Goal: Task Accomplishment & Management: Use online tool/utility

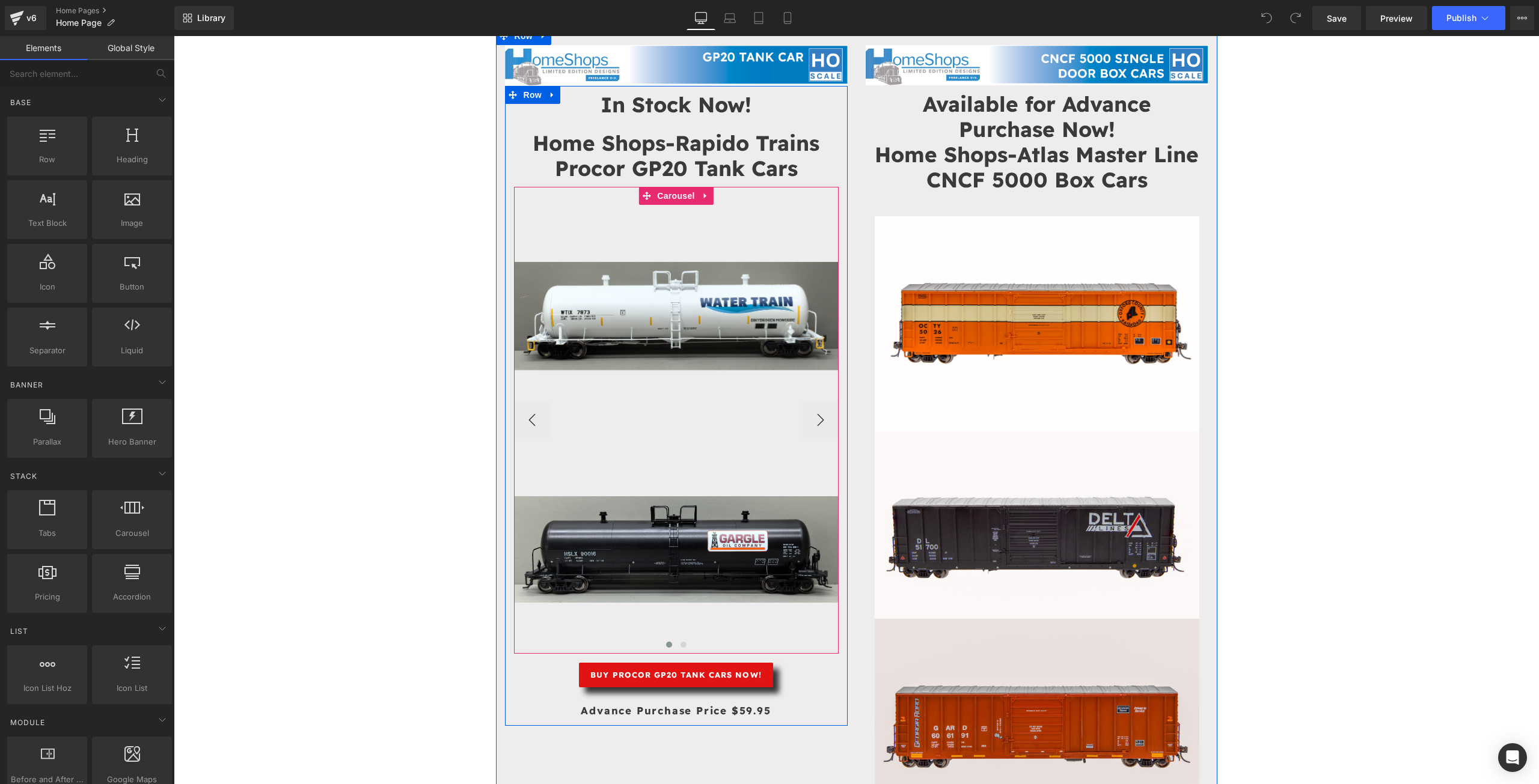
scroll to position [80, 0]
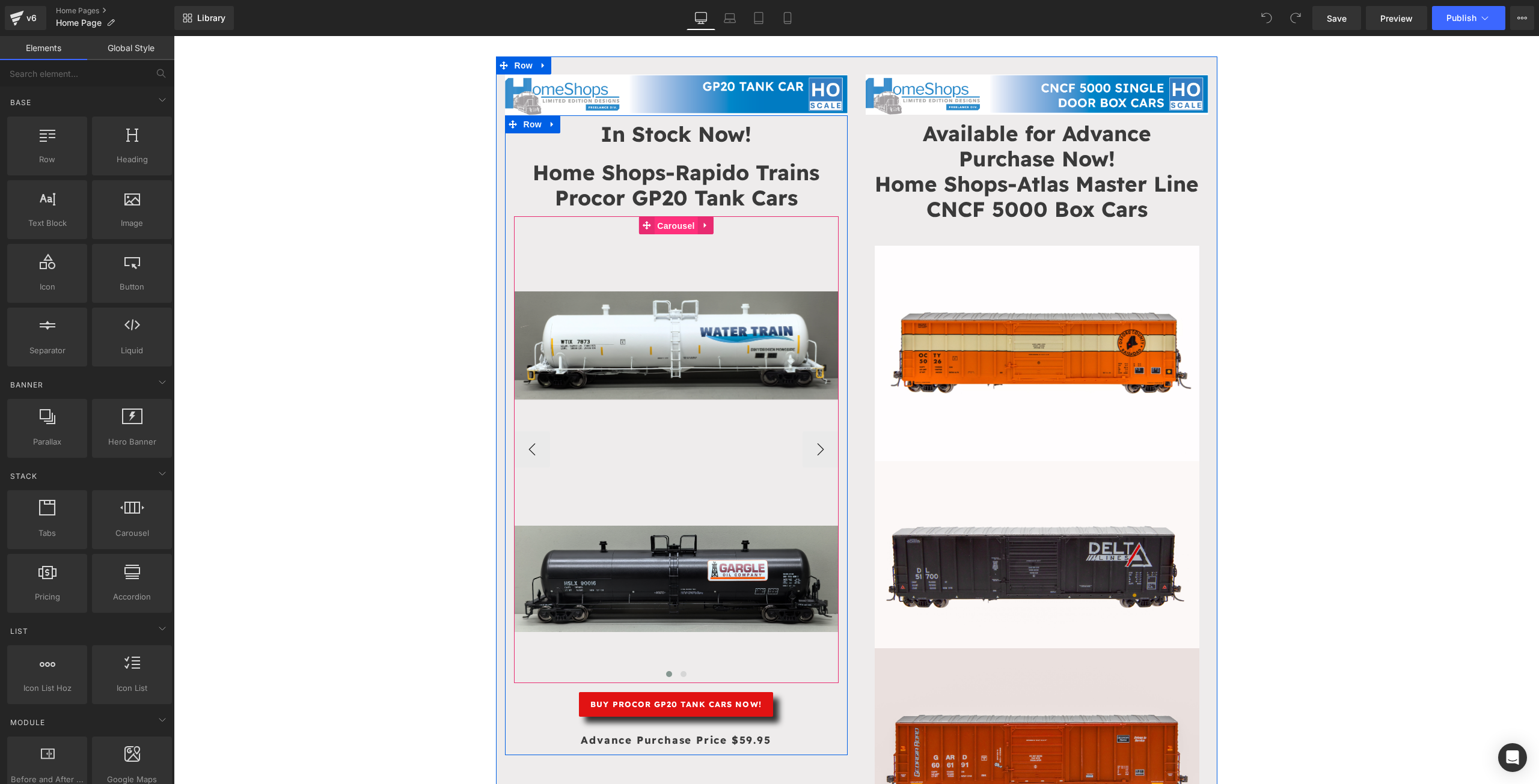
click at [665, 223] on span "Carousel" at bounding box center [676, 225] width 43 height 18
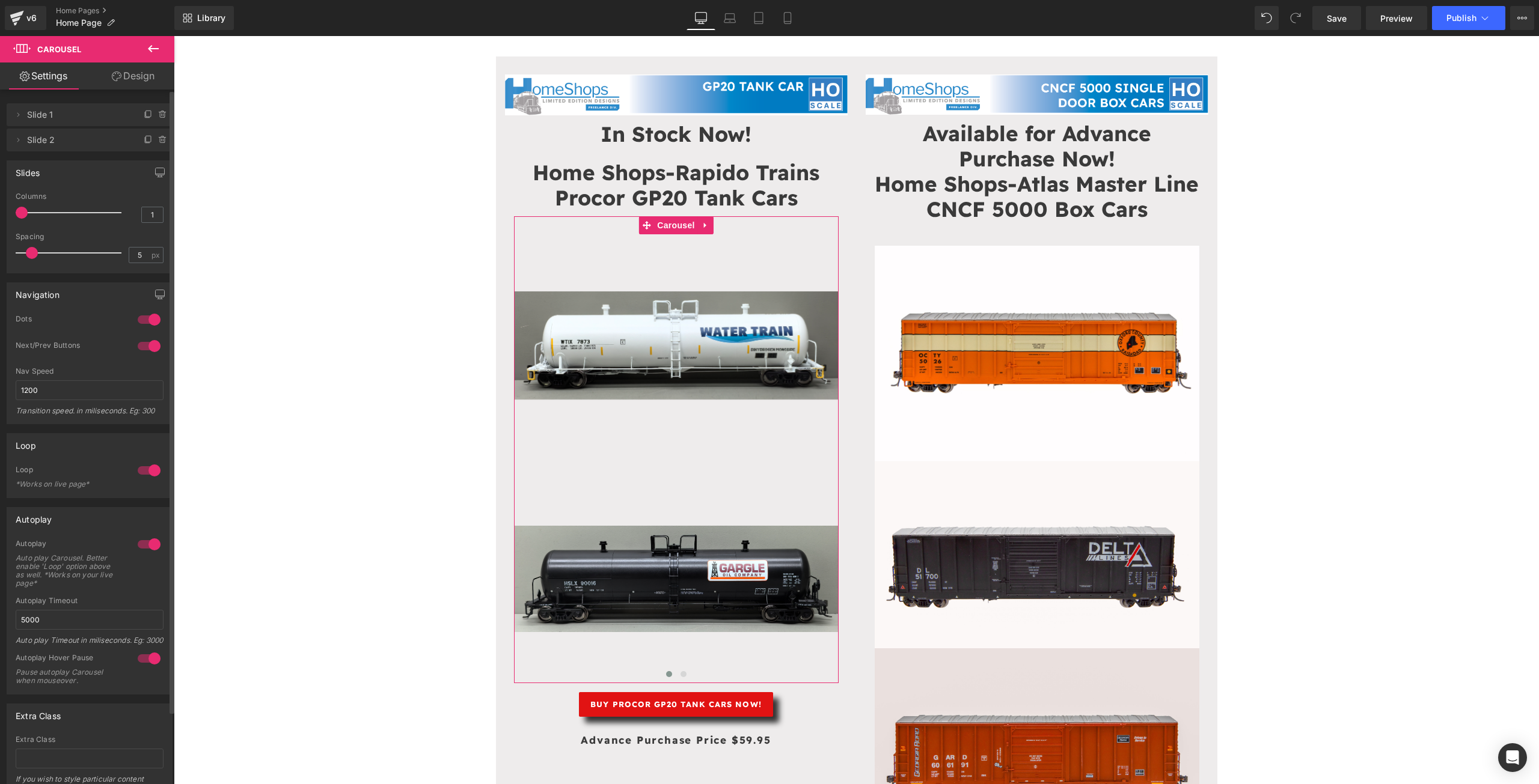
scroll to position [0, 0]
click at [29, 122] on span "Slide 1" at bounding box center [78, 116] width 101 height 22
click at [23, 117] on span at bounding box center [18, 115] width 14 height 14
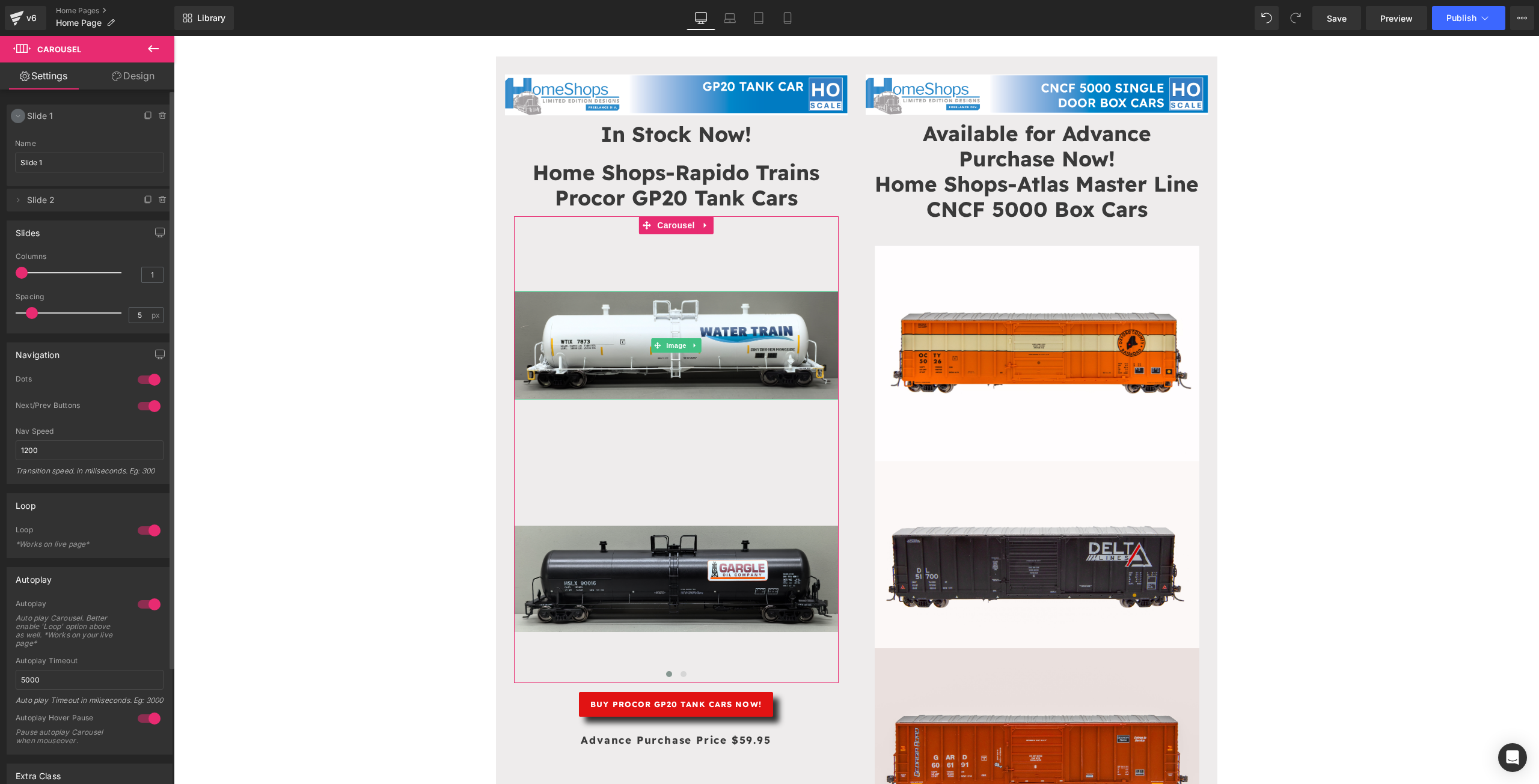
click at [23, 117] on span at bounding box center [18, 115] width 14 height 14
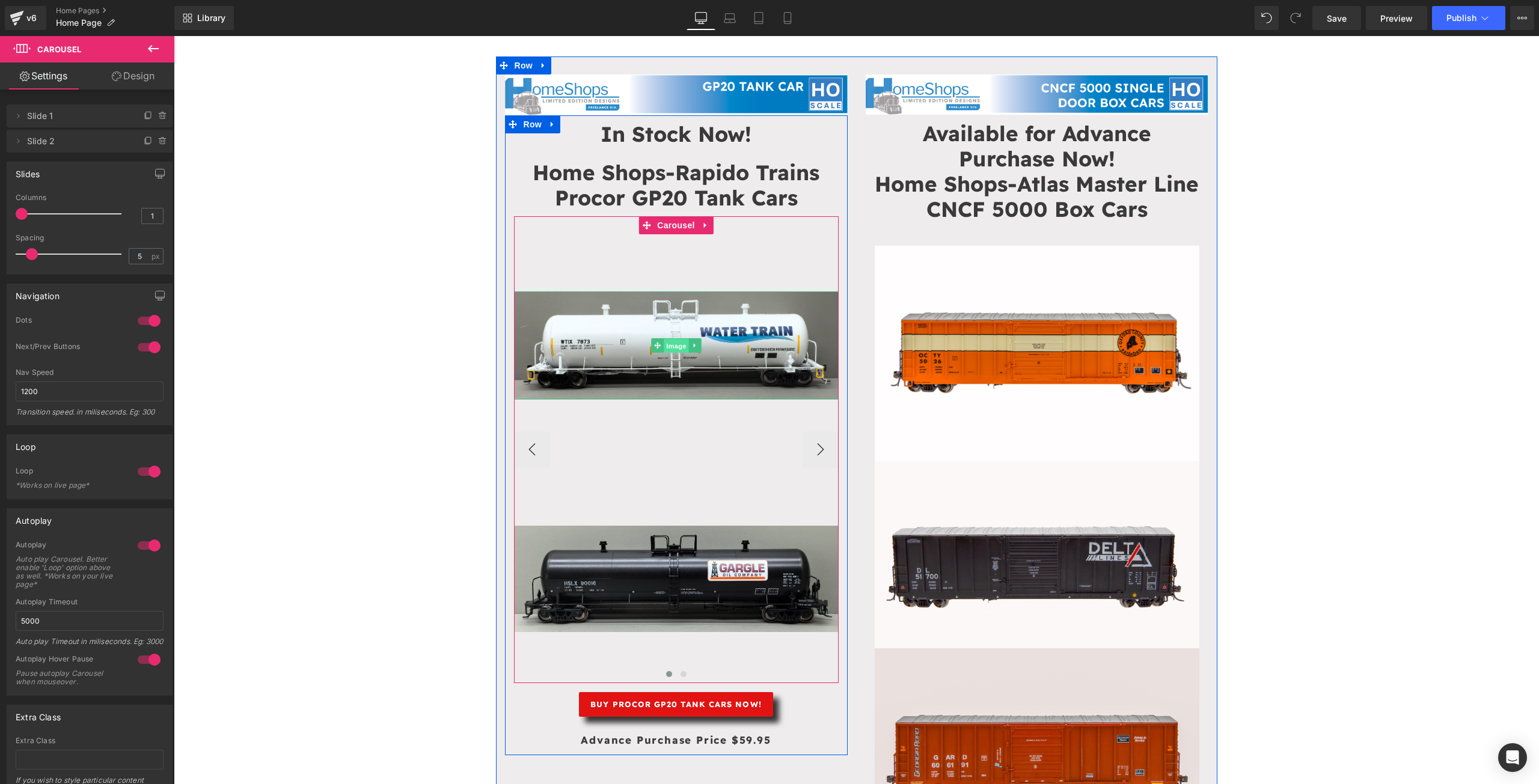
click at [669, 340] on span "Image" at bounding box center [676, 345] width 25 height 14
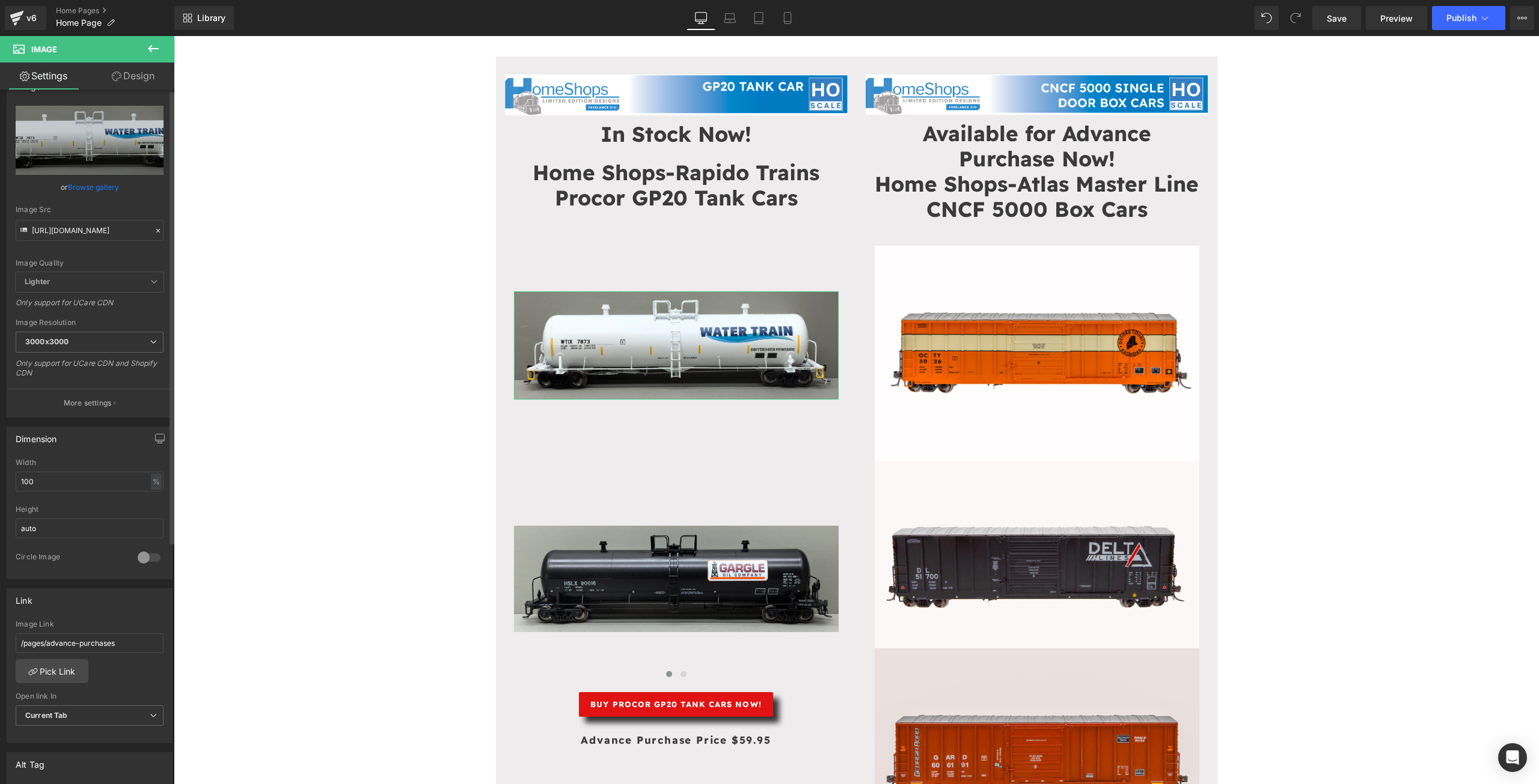
scroll to position [80, 0]
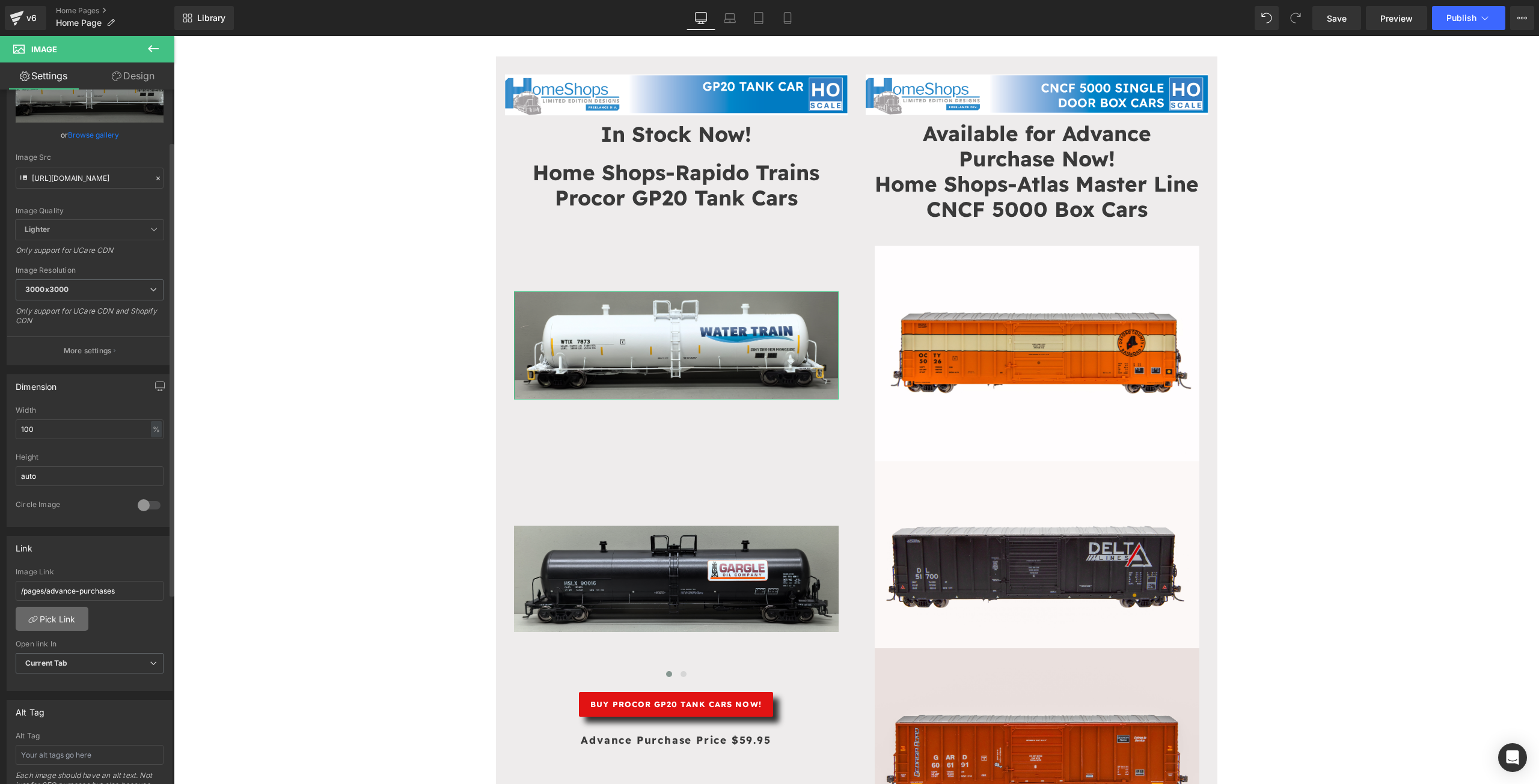
click at [53, 621] on link "Pick Link" at bounding box center [52, 619] width 73 height 24
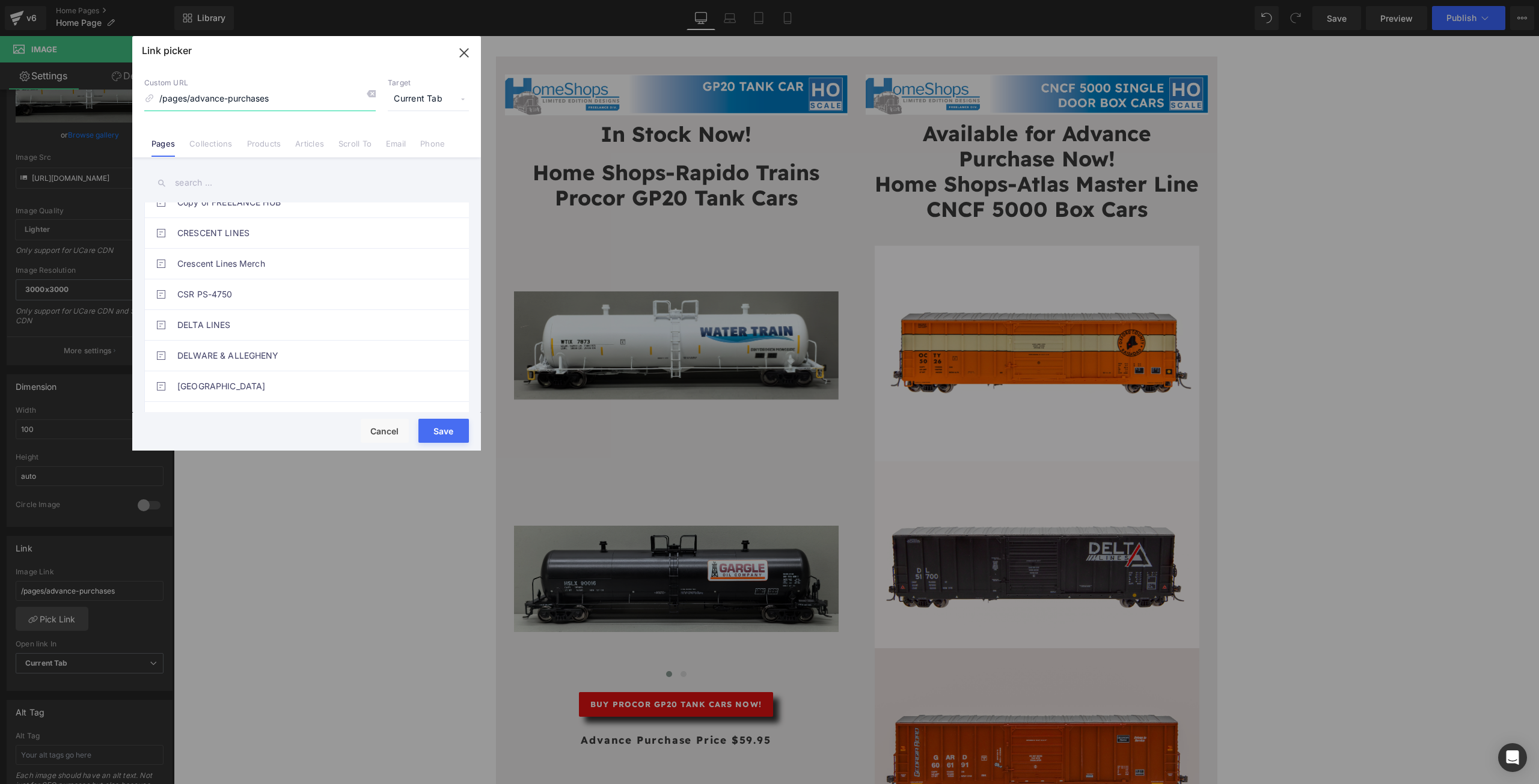
scroll to position [686, 0]
click at [228, 182] on input "text" at bounding box center [306, 182] width 325 height 27
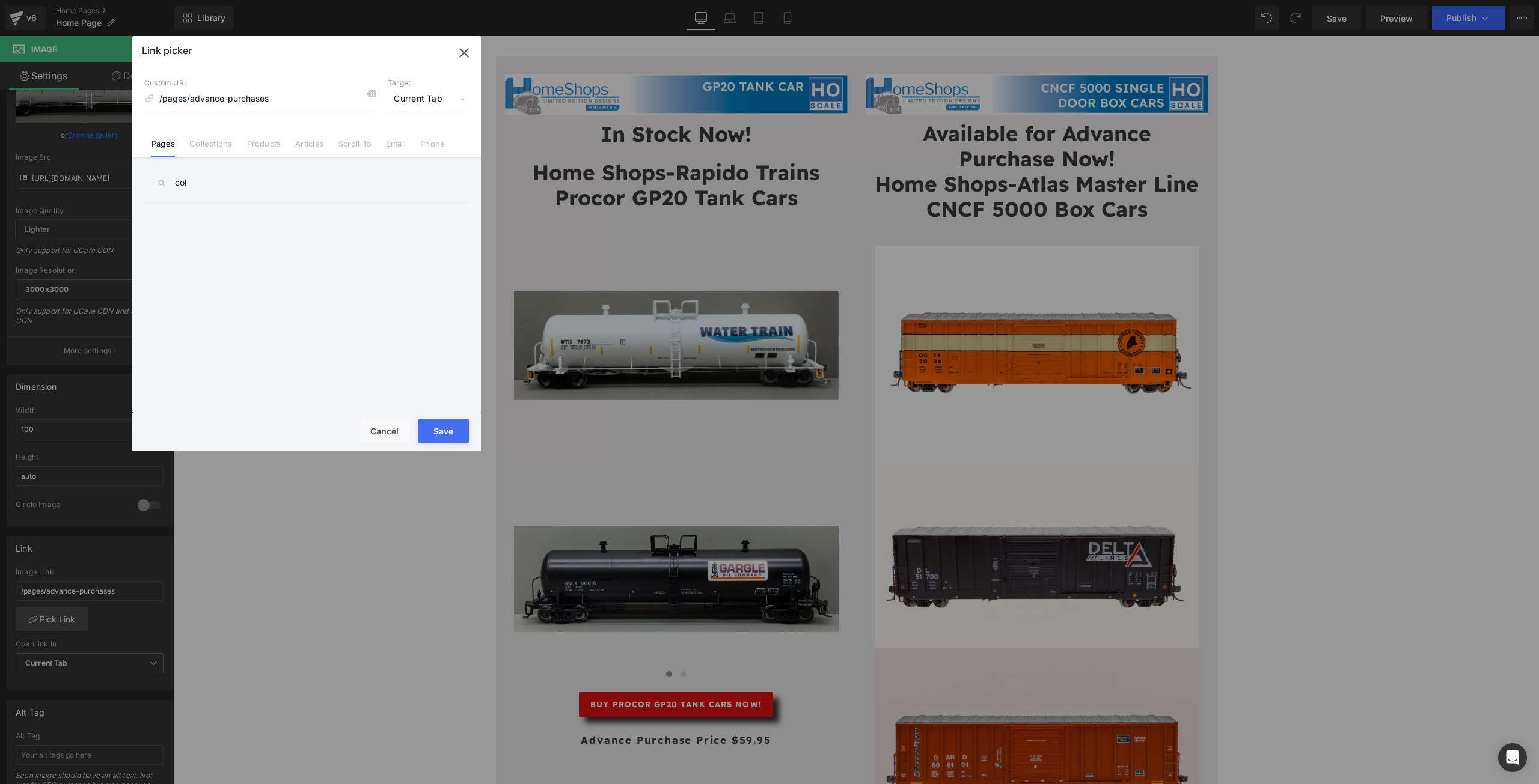
scroll to position [0, 0]
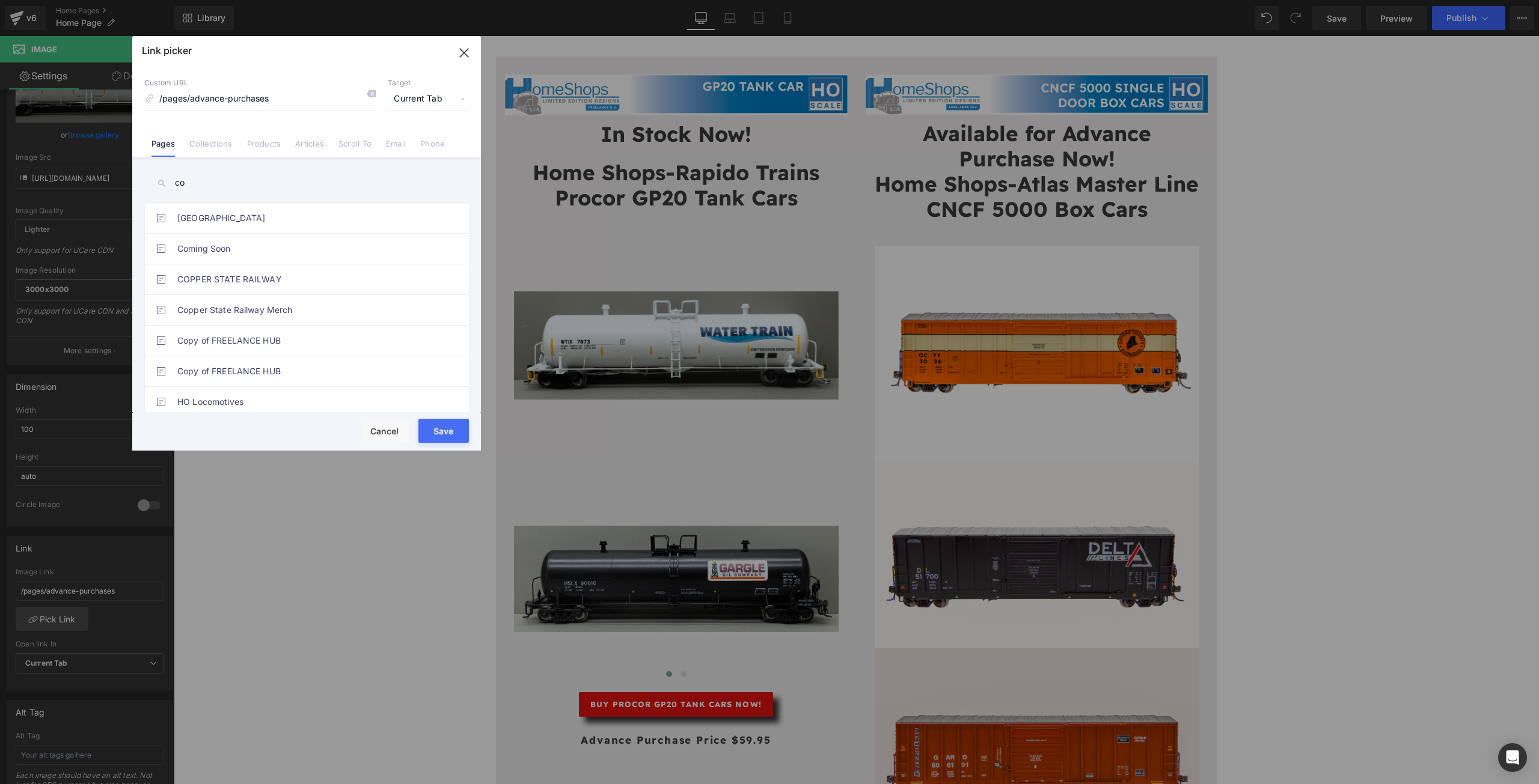
type input "c"
type input "f"
click at [200, 143] on link "Collections" at bounding box center [211, 147] width 43 height 18
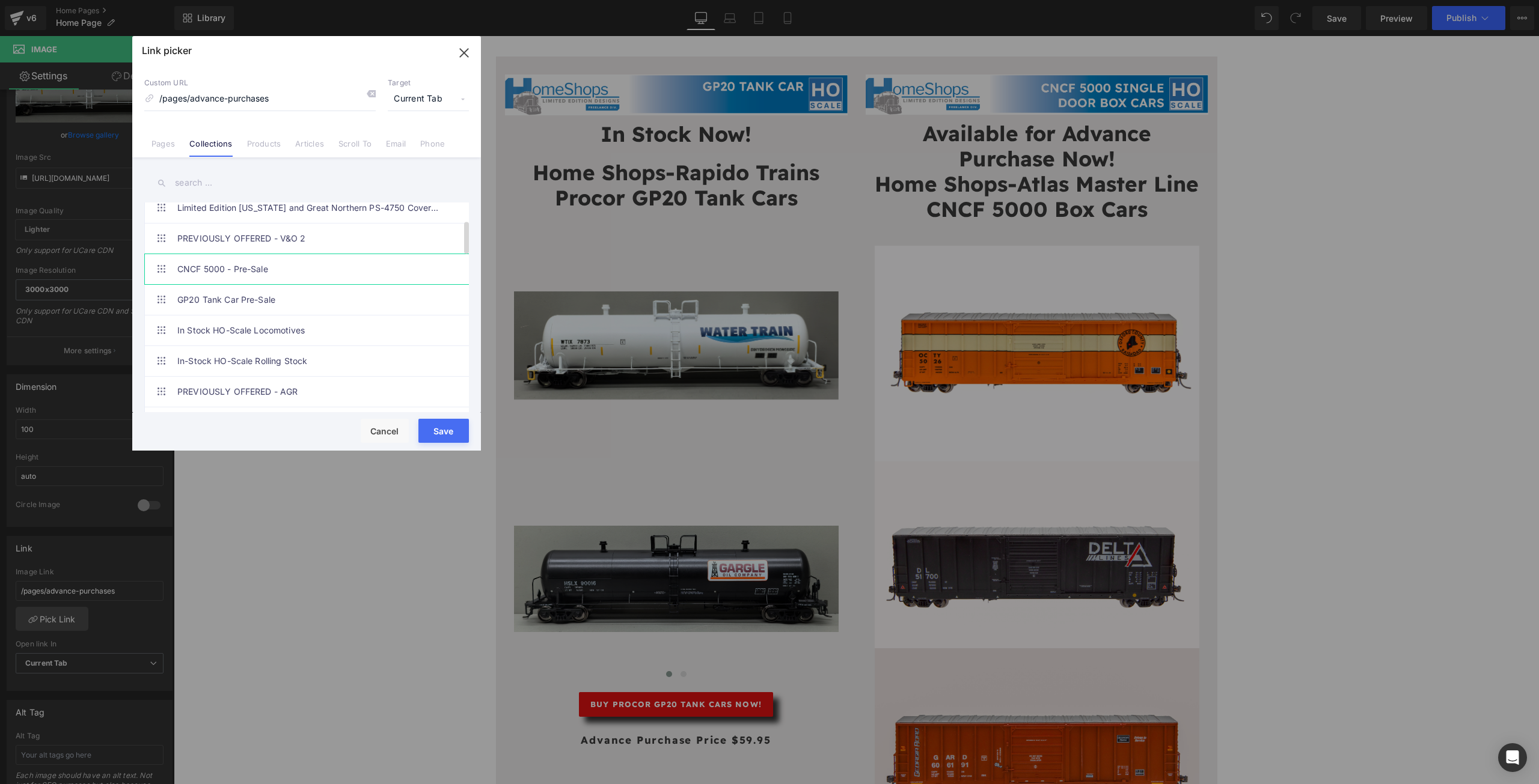
scroll to position [160, 0]
click at [223, 304] on link "In-Stock HO-Scale Rolling Stock" at bounding box center [309, 303] width 265 height 30
type input "/collections/in-stock"
click at [444, 430] on button "Save" at bounding box center [444, 431] width 51 height 24
type input "/collections/in-stock"
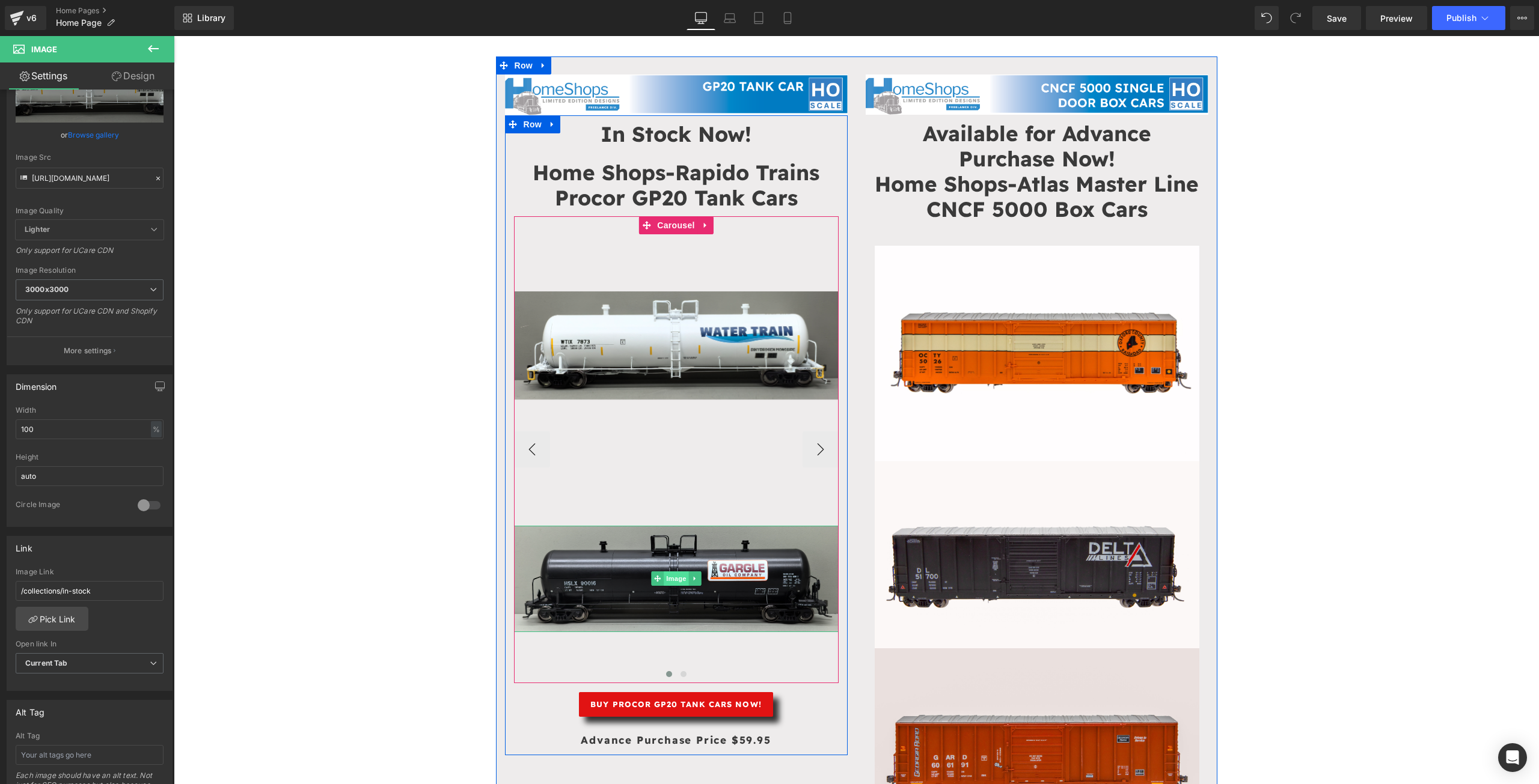
click at [669, 577] on span "Image" at bounding box center [676, 578] width 25 height 14
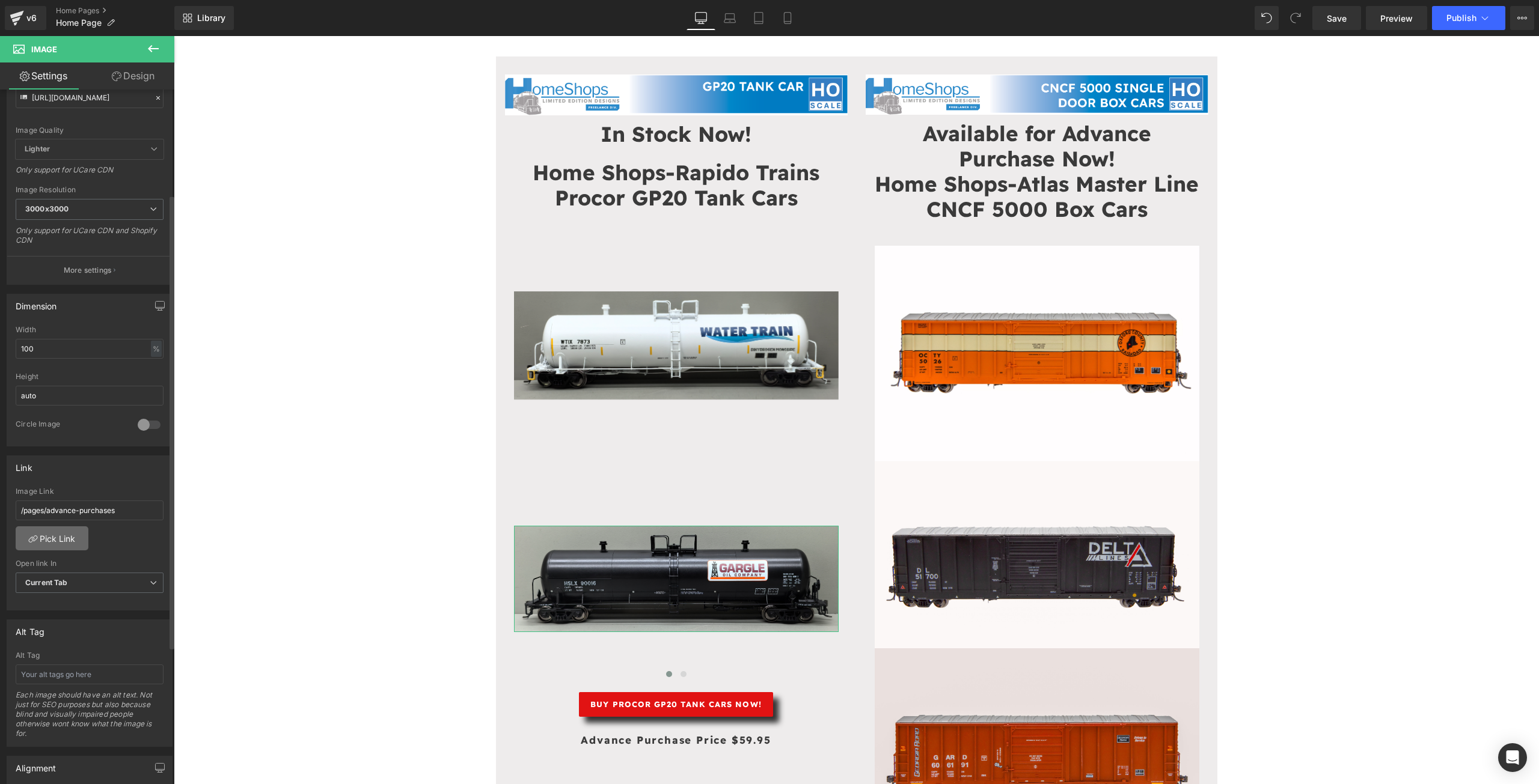
click at [61, 538] on link "Pick Link" at bounding box center [52, 539] width 73 height 24
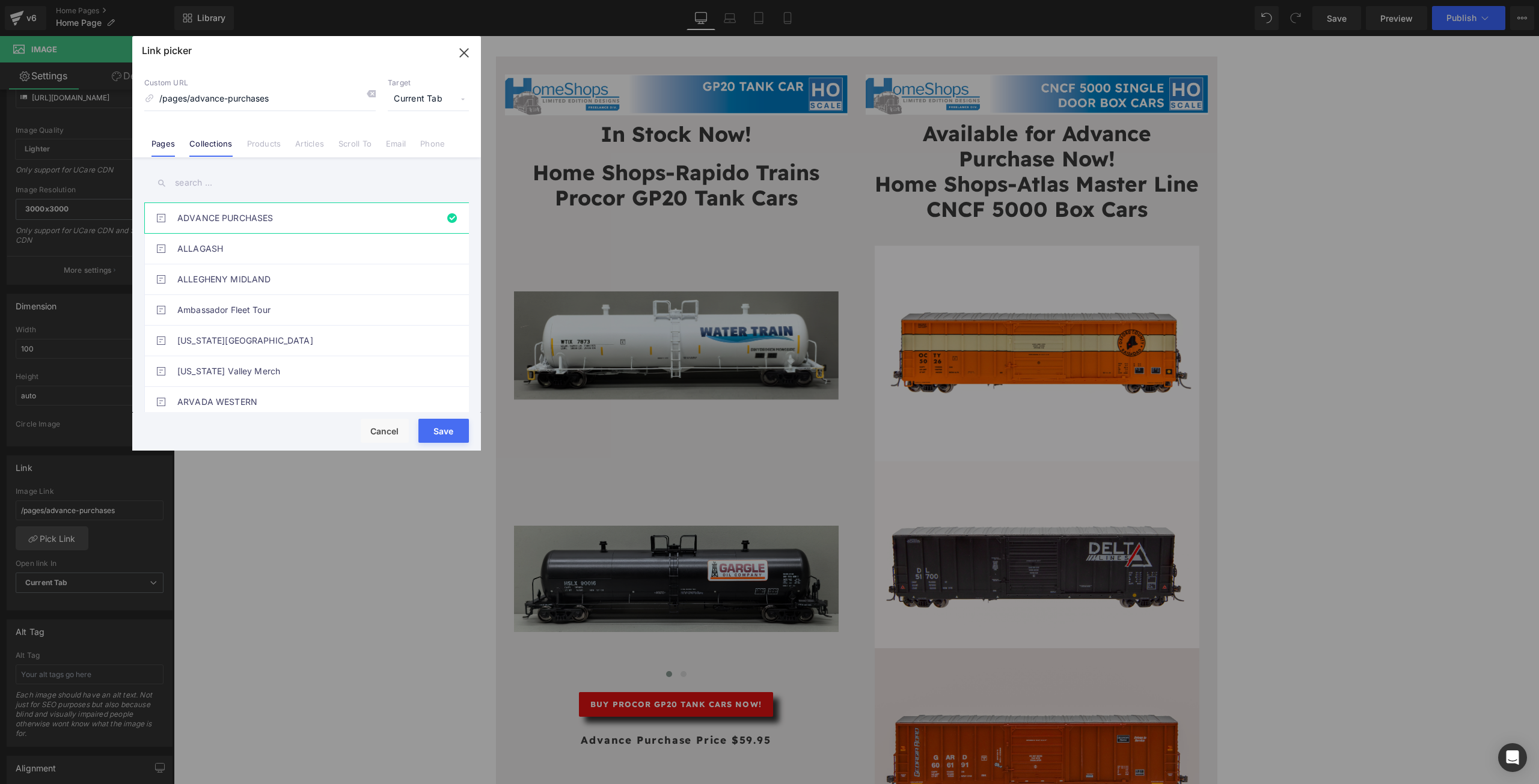
click at [213, 139] on link "Collections" at bounding box center [211, 147] width 43 height 18
click at [235, 305] on link "In-Stock HO-Scale Rolling Stock" at bounding box center [309, 303] width 265 height 30
type input "/collections/in-stock"
click at [439, 429] on button "Save" at bounding box center [444, 431] width 51 height 24
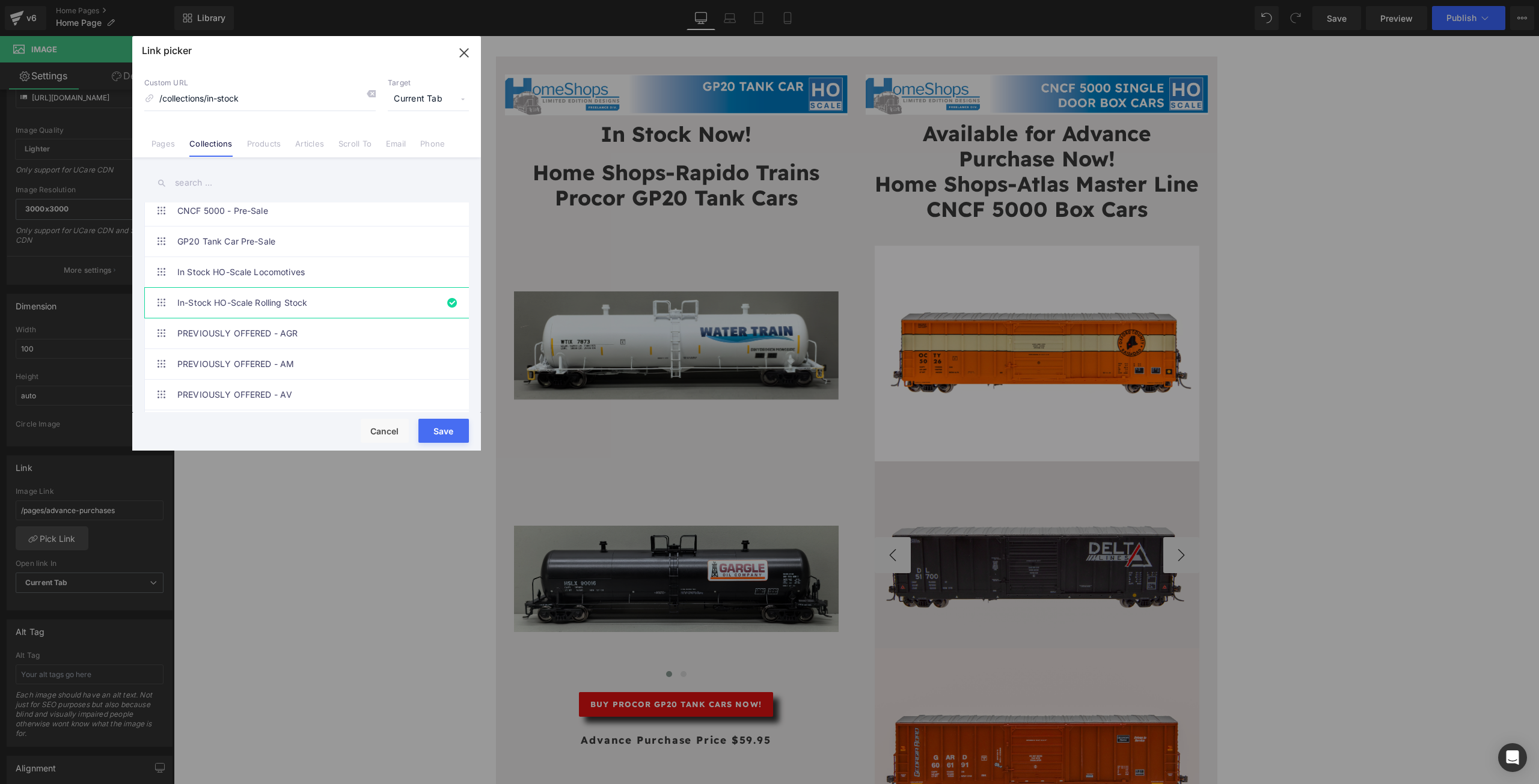
type input "/collections/in-stock"
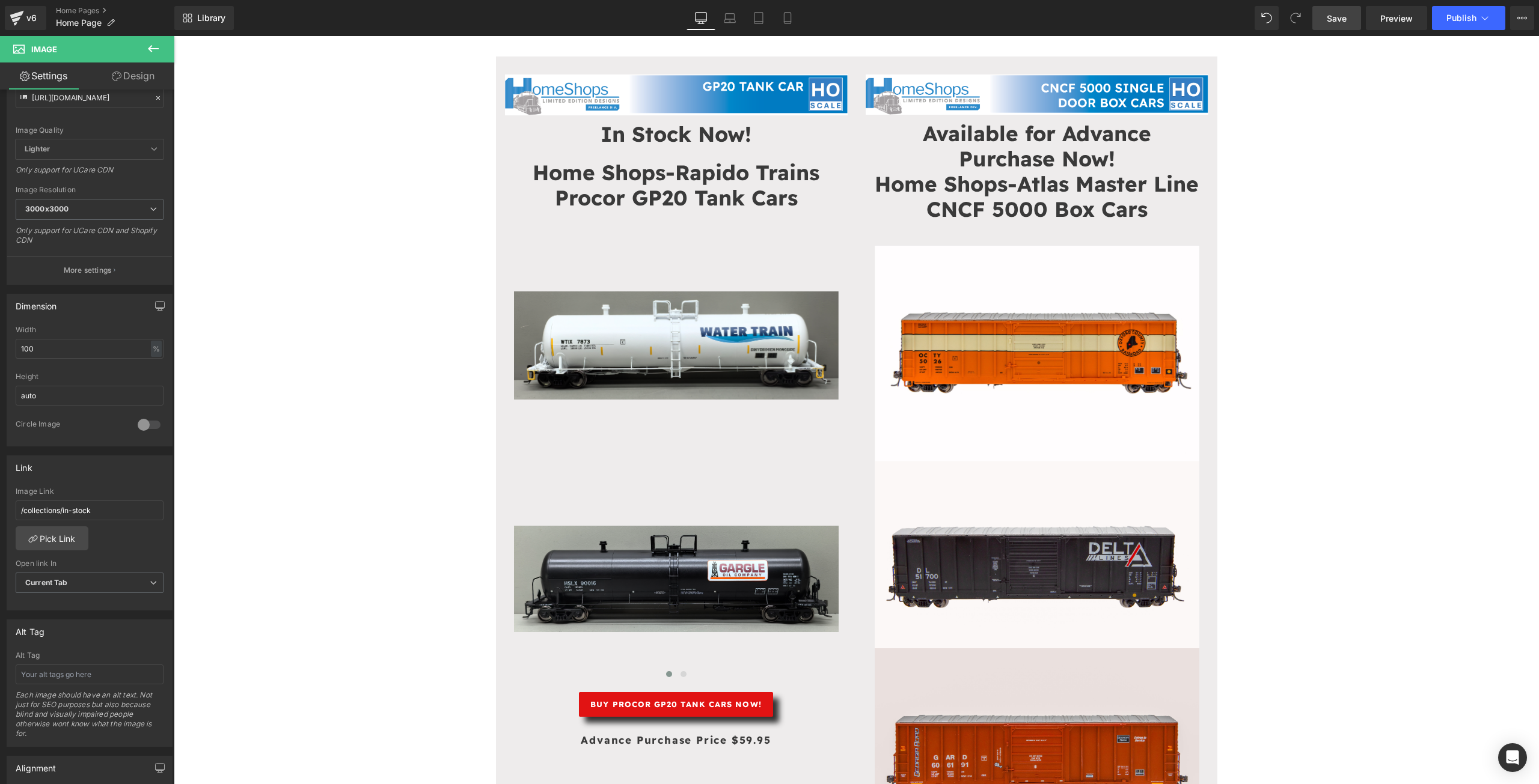
click at [1343, 22] on span "Save" at bounding box center [1336, 18] width 20 height 12
click at [1473, 24] on button "Publish" at bounding box center [1469, 18] width 73 height 24
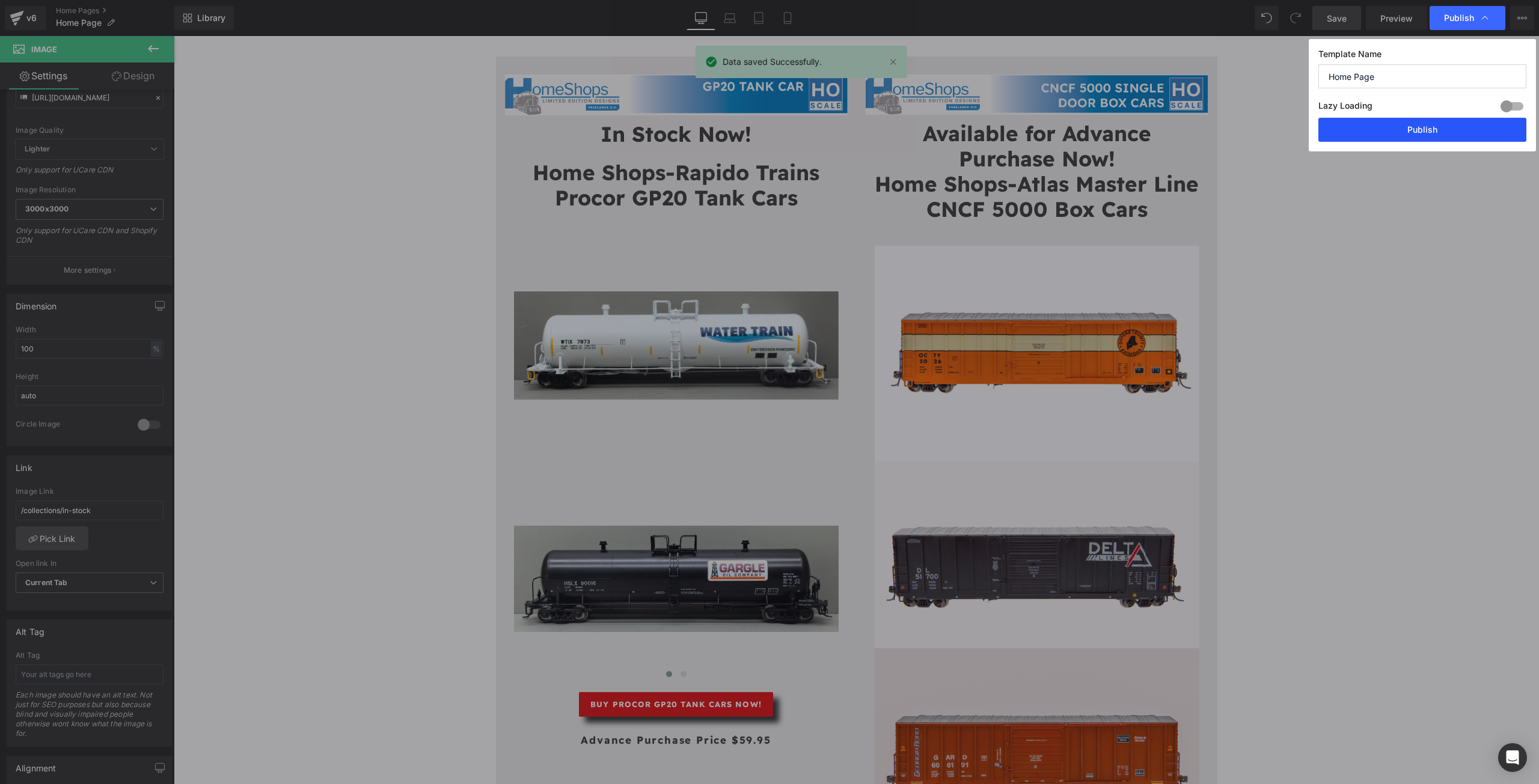
click at [1429, 127] on button "Publish" at bounding box center [1422, 130] width 208 height 24
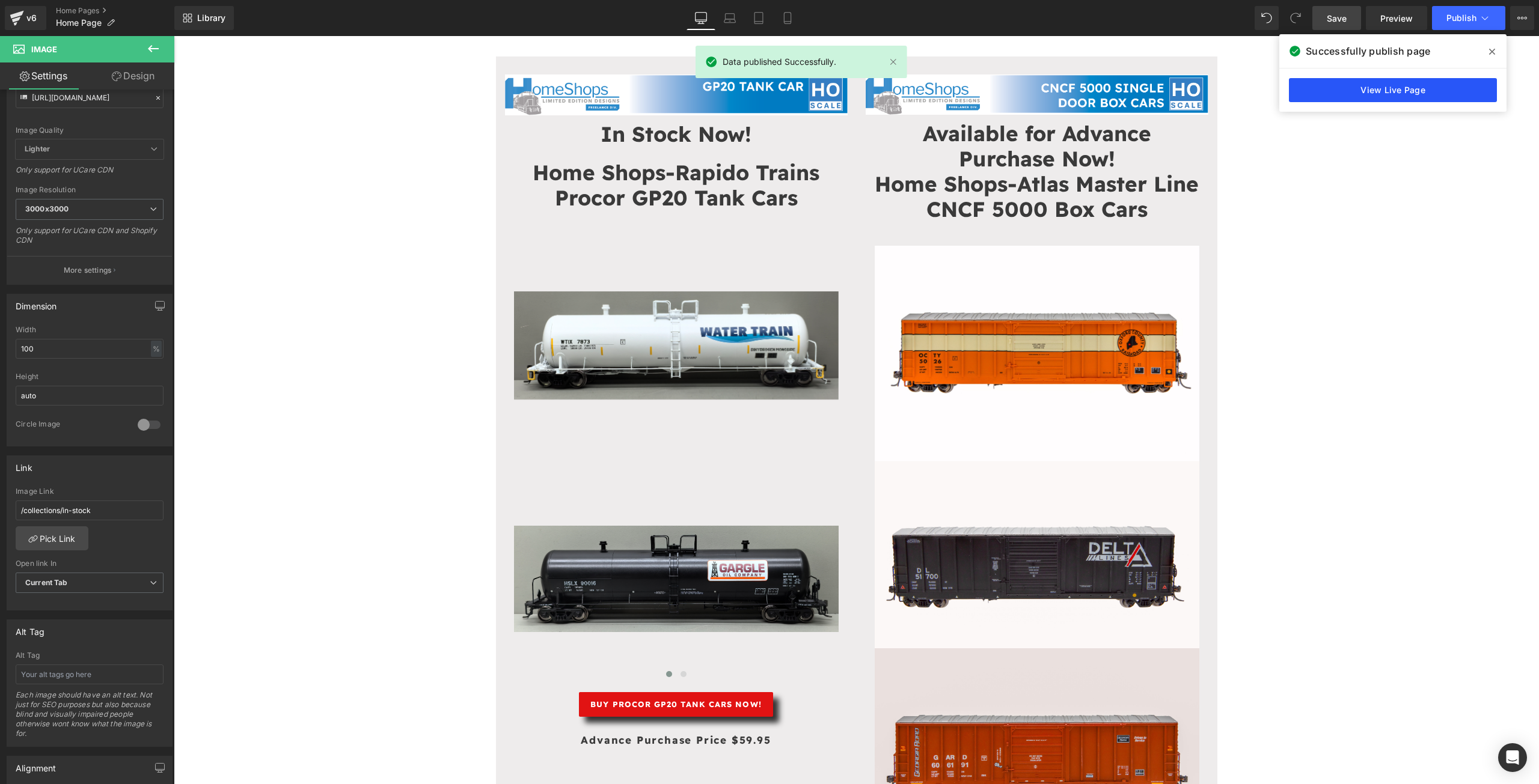
click at [1419, 87] on link "View Live Page" at bounding box center [1393, 90] width 208 height 24
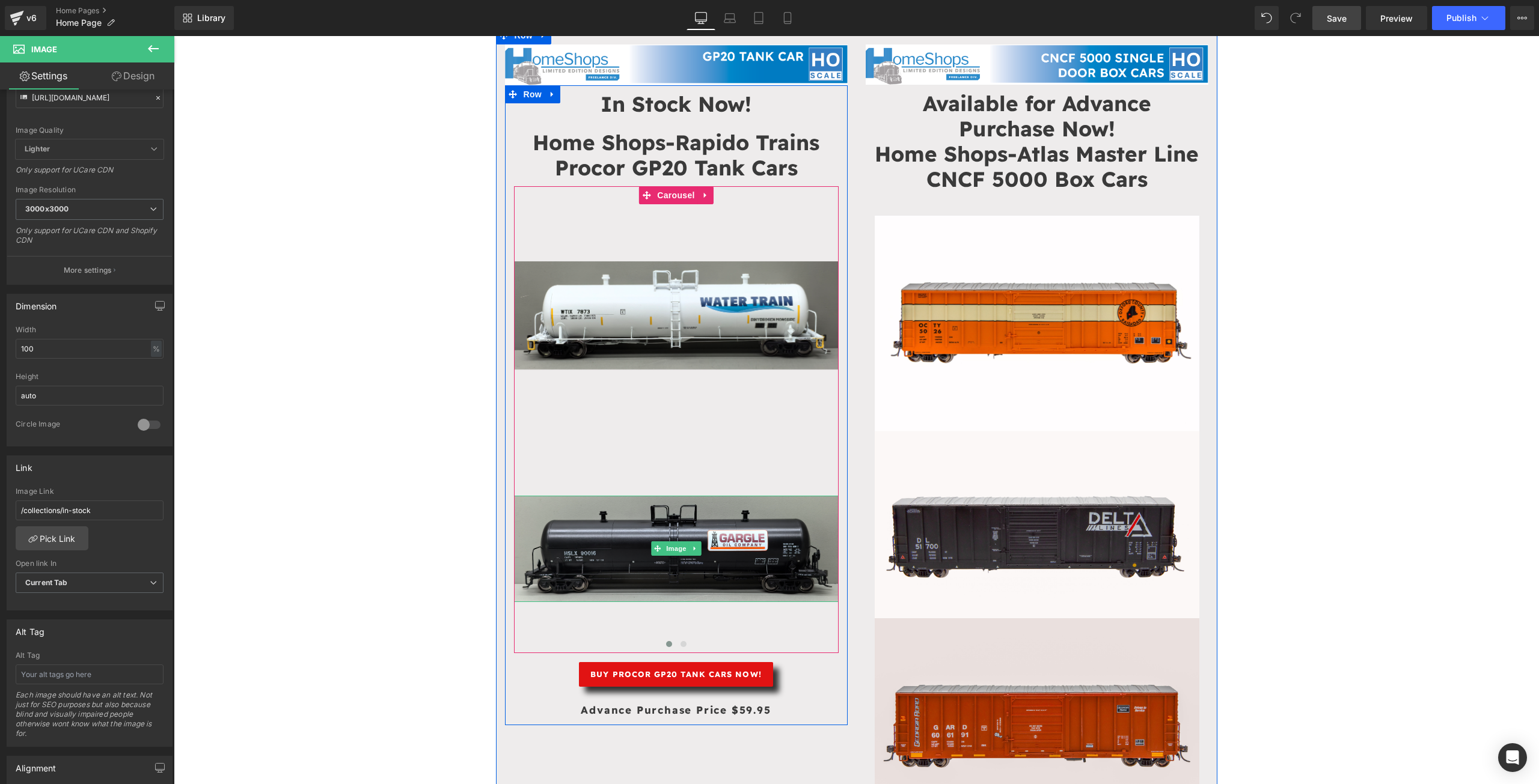
scroll to position [240, 0]
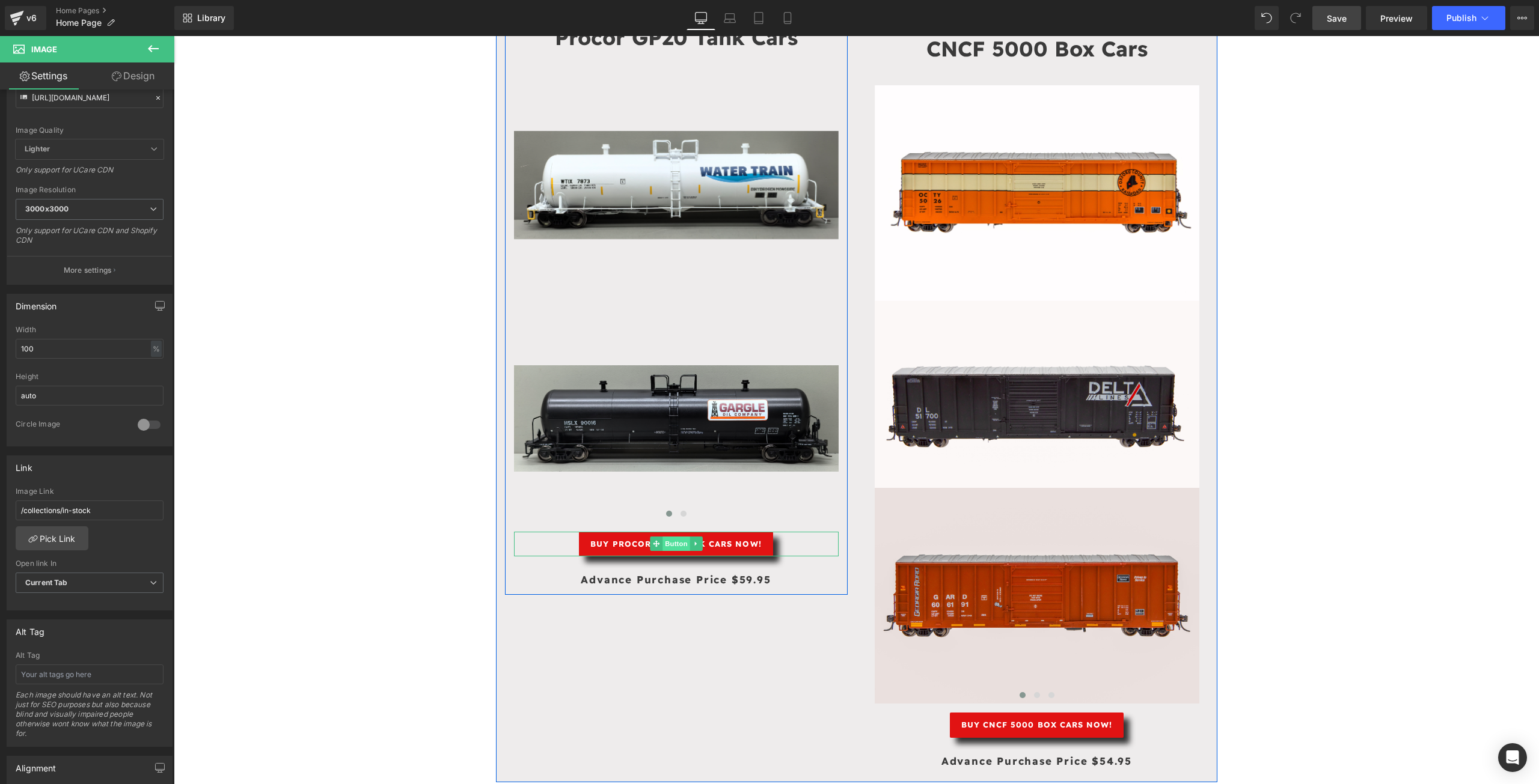
click at [669, 545] on span "Button" at bounding box center [677, 543] width 28 height 14
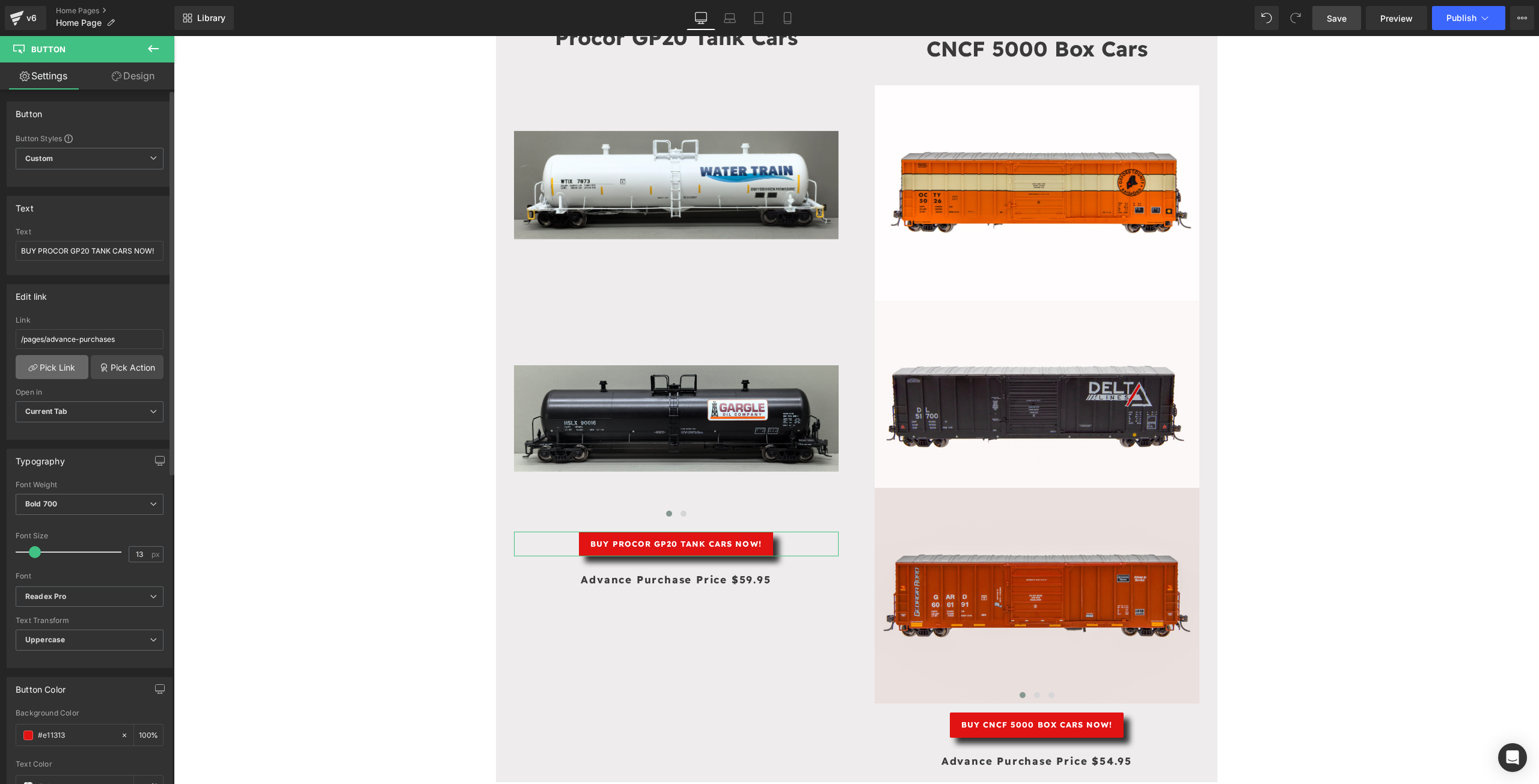
click at [22, 363] on link "Pick Link" at bounding box center [52, 367] width 73 height 24
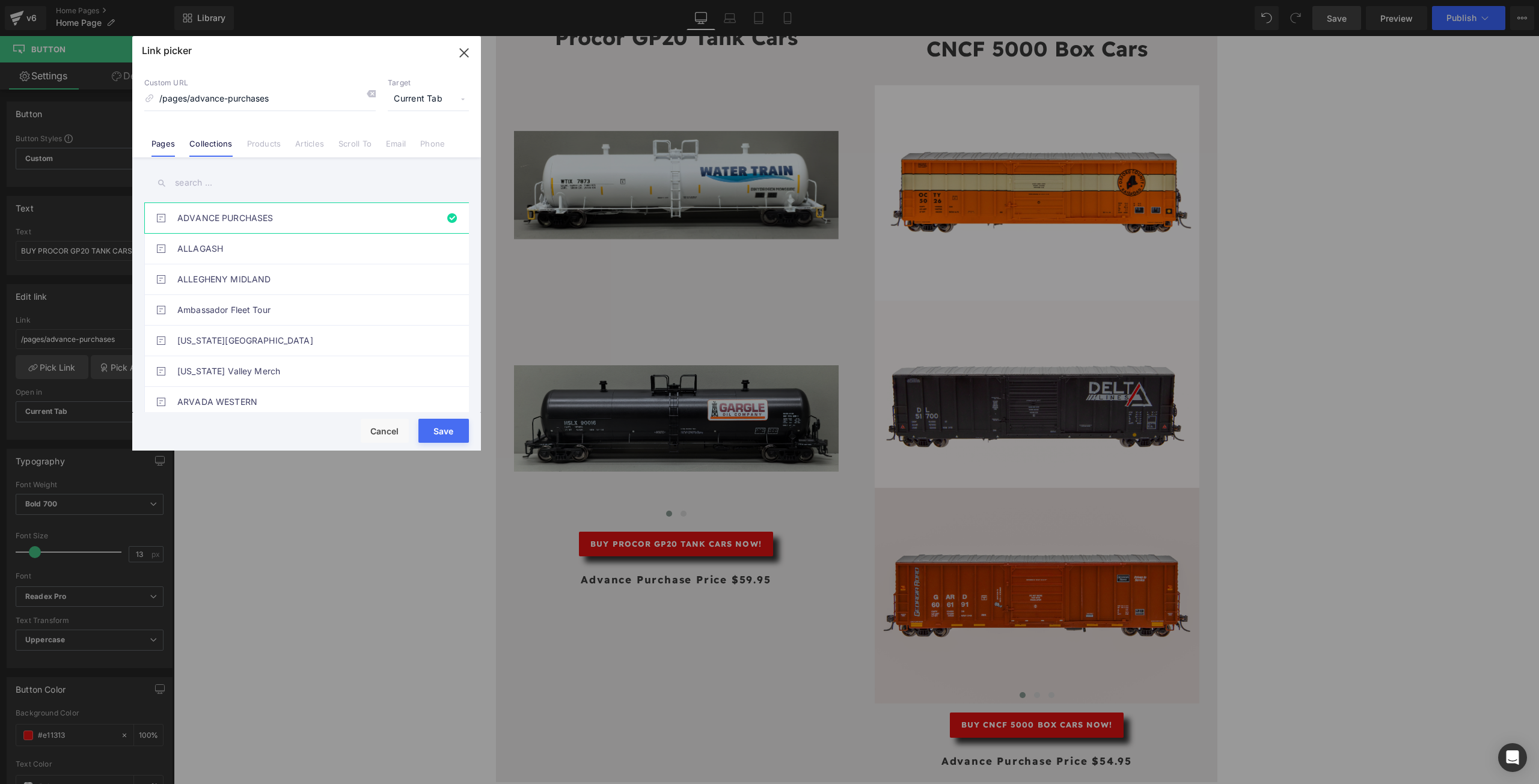
click at [201, 153] on link "Collections" at bounding box center [211, 147] width 43 height 18
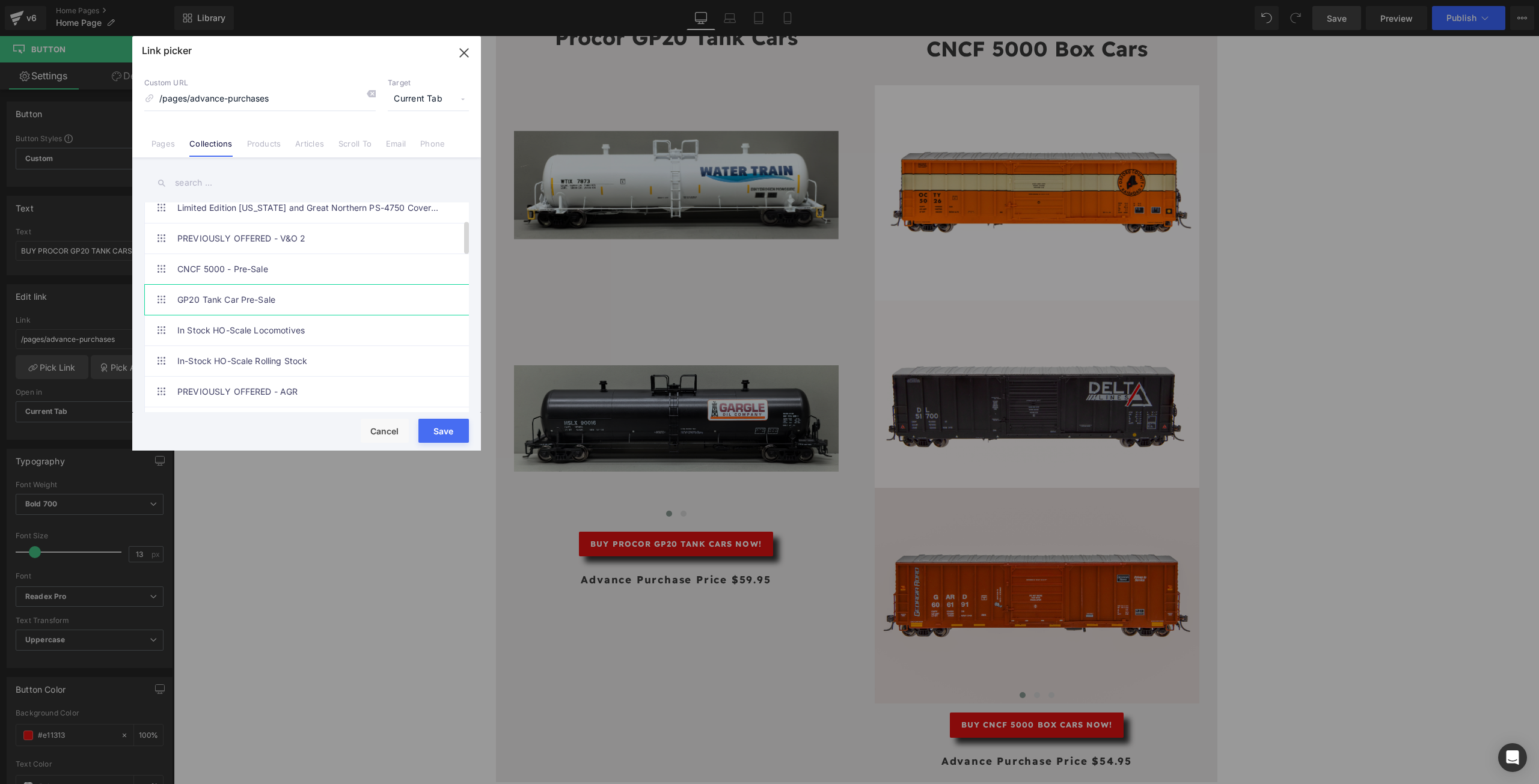
scroll to position [160, 0]
click at [261, 298] on link "In-Stock HO-Scale Rolling Stock" at bounding box center [309, 303] width 265 height 30
type input "/collections/in-stock"
click at [441, 430] on button "Save" at bounding box center [444, 431] width 51 height 24
type input "/collections/in-stock"
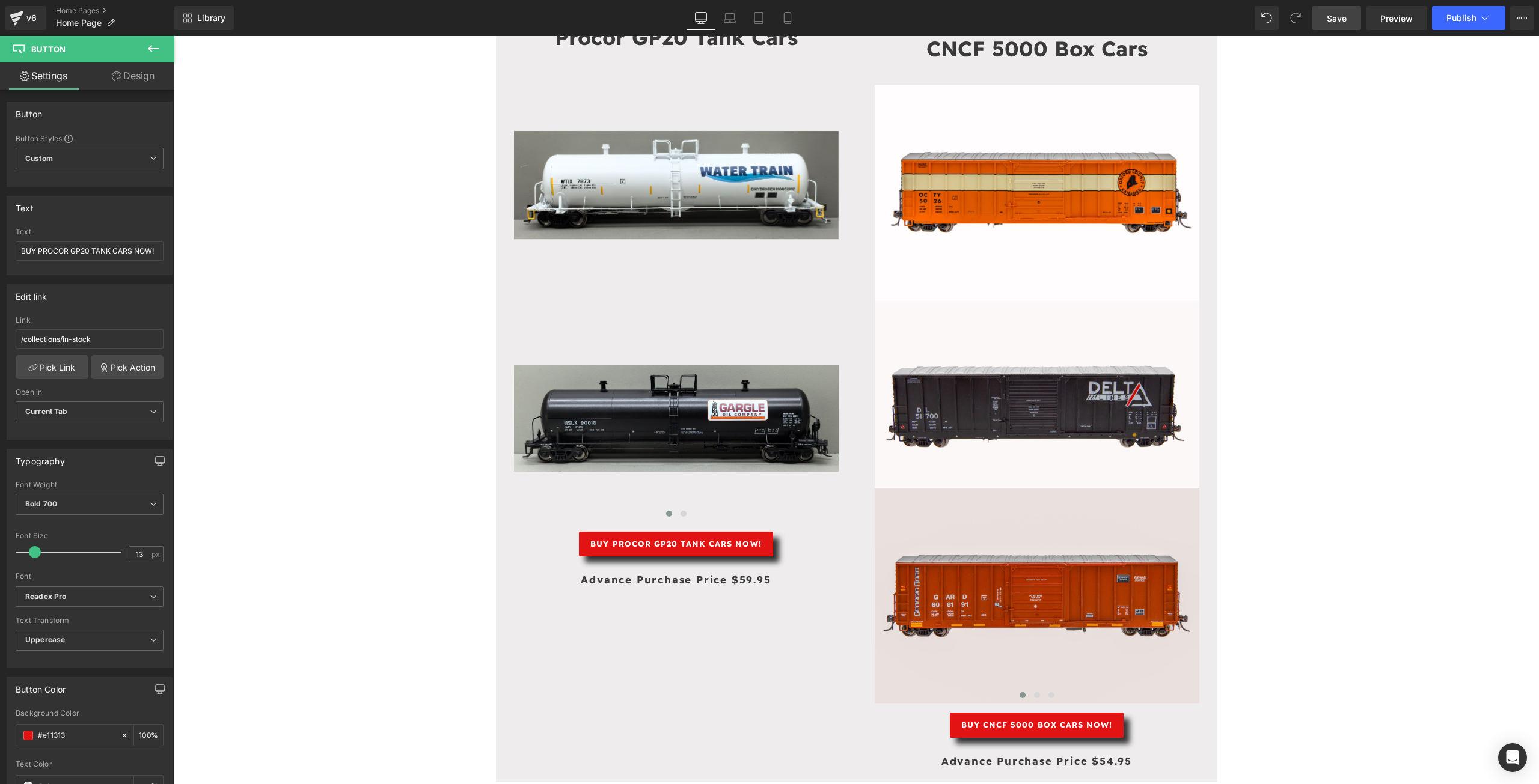
click at [1351, 21] on link "Save" at bounding box center [1337, 18] width 49 height 24
click at [1457, 20] on span "Publish" at bounding box center [1461, 18] width 30 height 9
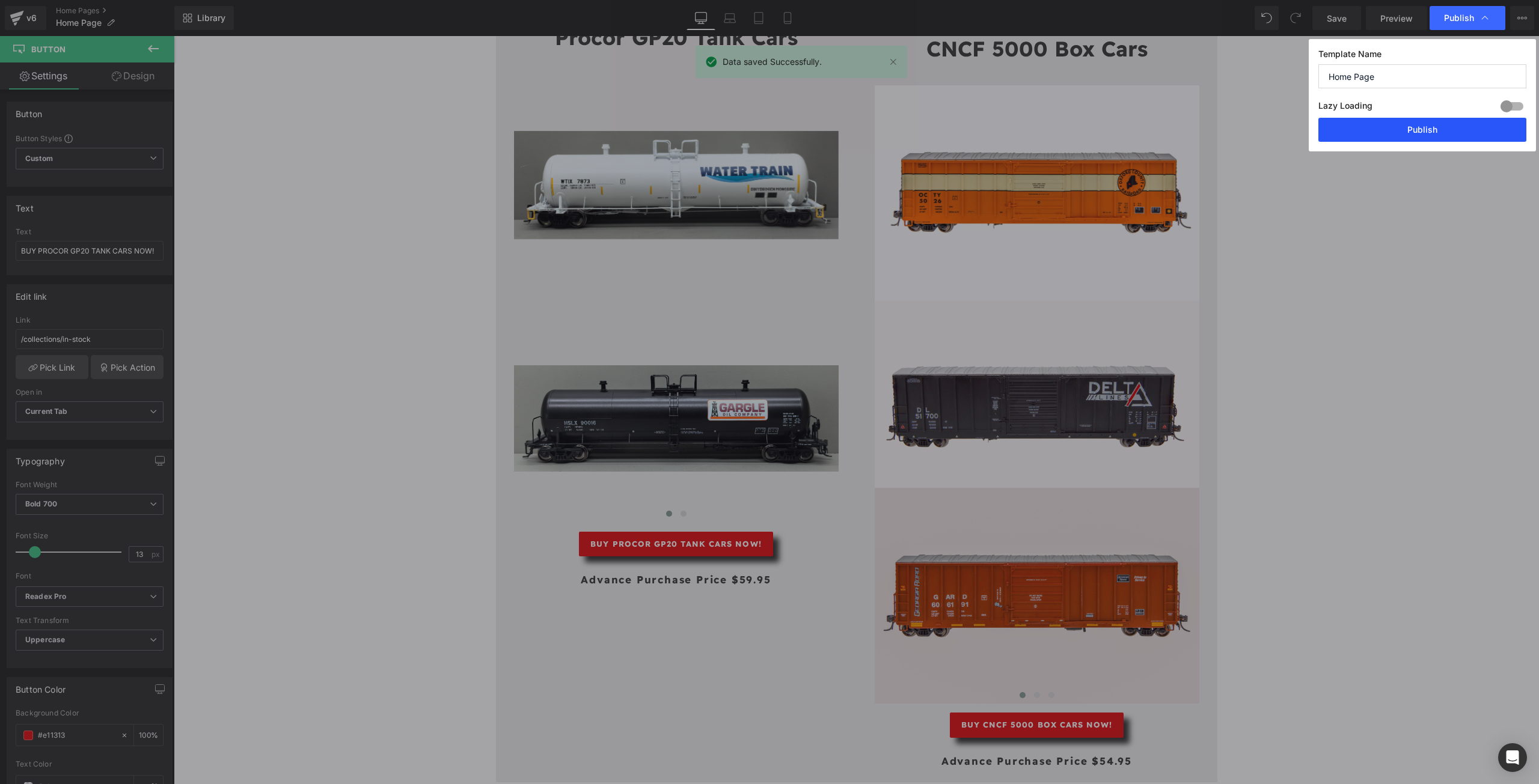
click at [1429, 123] on button "Publish" at bounding box center [1422, 130] width 208 height 24
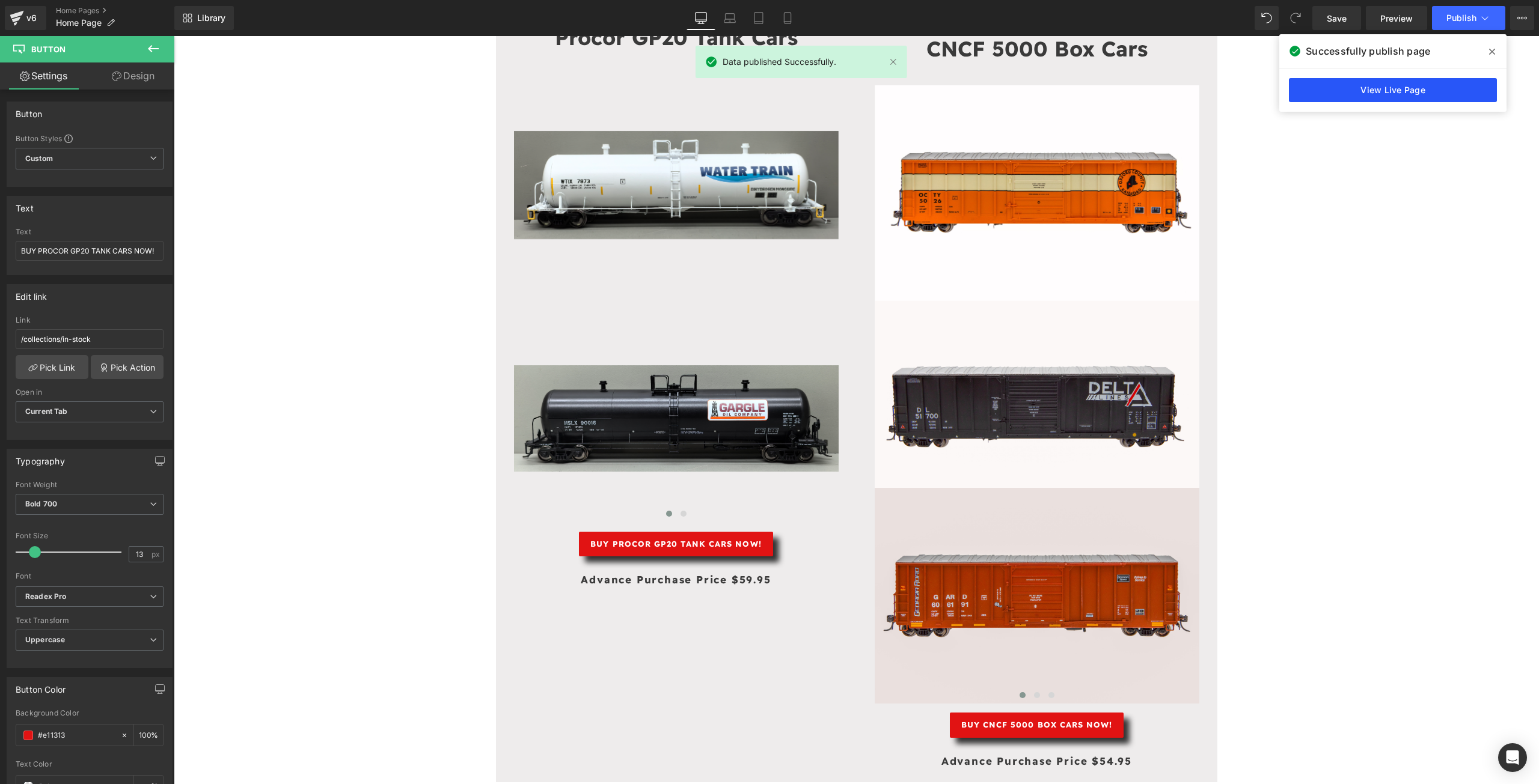
click at [1400, 89] on link "View Live Page" at bounding box center [1393, 90] width 208 height 24
